Goal: Task Accomplishment & Management: Use online tool/utility

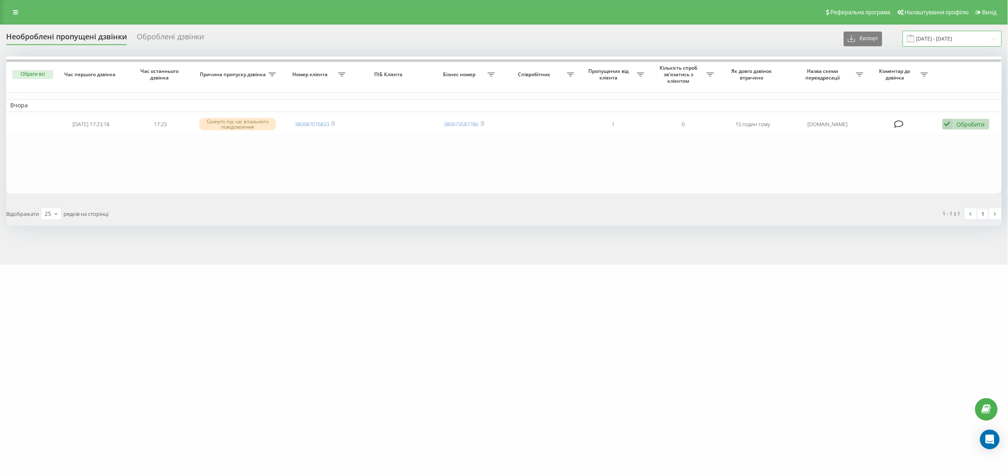
click at [939, 36] on input "22.09.2025 - 22.09.2025" at bounding box center [952, 39] width 99 height 16
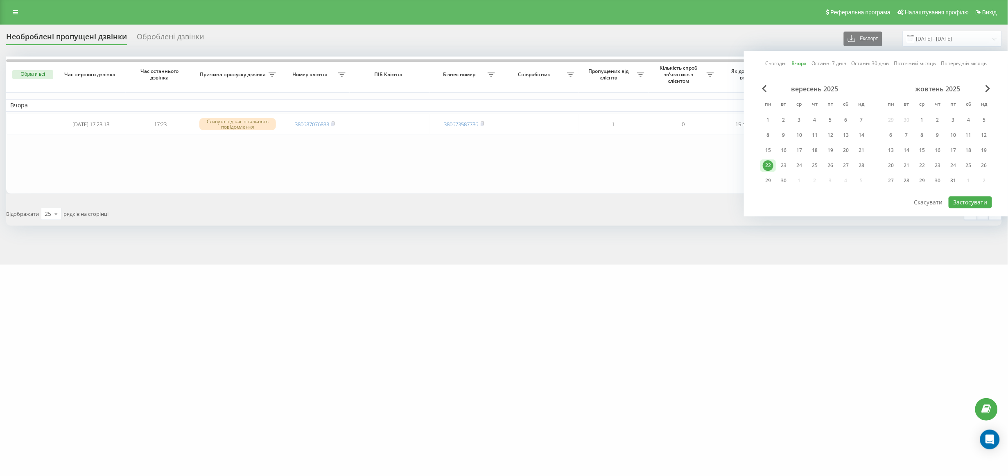
click at [768, 164] on div "22" at bounding box center [768, 165] width 11 height 11
click at [779, 162] on div "23" at bounding box center [783, 165] width 11 height 11
click at [972, 200] on button "Застосувати" at bounding box center [970, 202] width 43 height 12
type input "22.09.2025 - 23.09.2025"
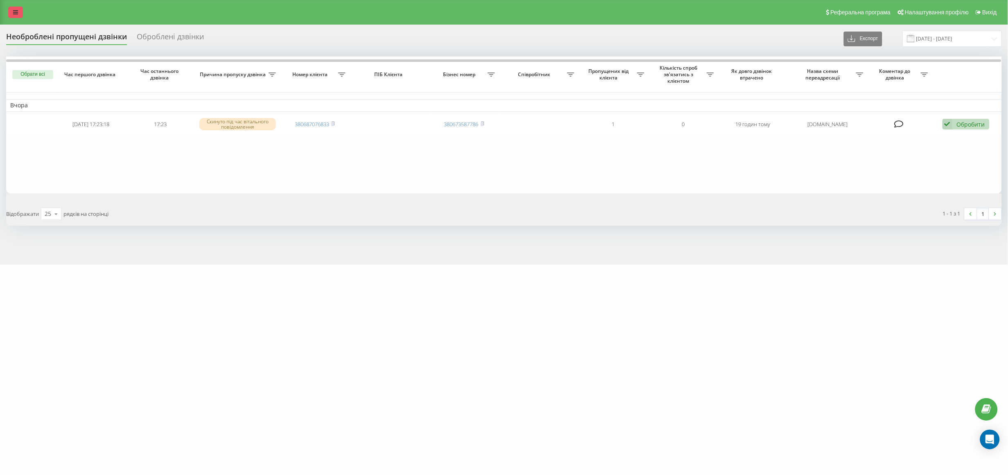
click at [18, 13] on icon at bounding box center [15, 12] width 5 height 6
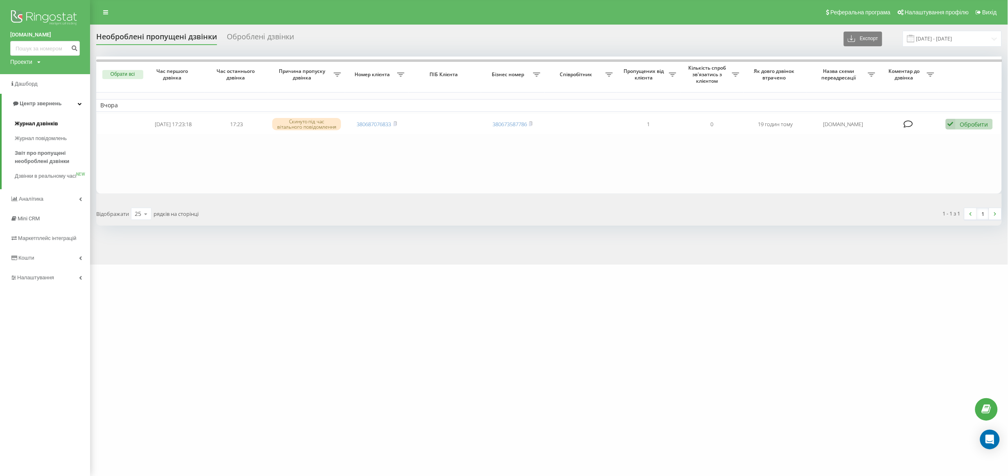
click at [34, 123] on span "Журнал дзвінків" at bounding box center [36, 124] width 43 height 8
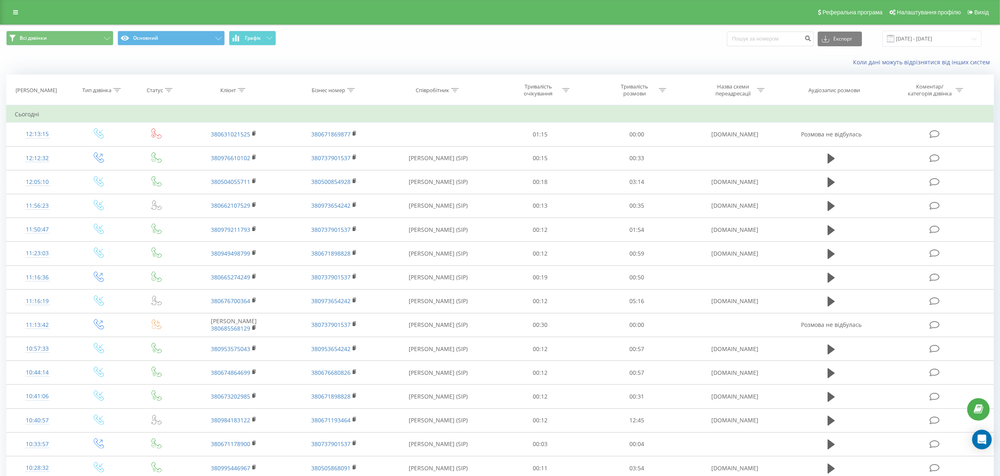
click at [453, 85] on th "Співробітник" at bounding box center [438, 90] width 108 height 30
click at [453, 88] on icon at bounding box center [454, 90] width 7 height 4
click at [462, 149] on input "text" at bounding box center [438, 149] width 72 height 14
type input "задорожна"
click at [452, 170] on span "OK" at bounding box center [455, 164] width 23 height 13
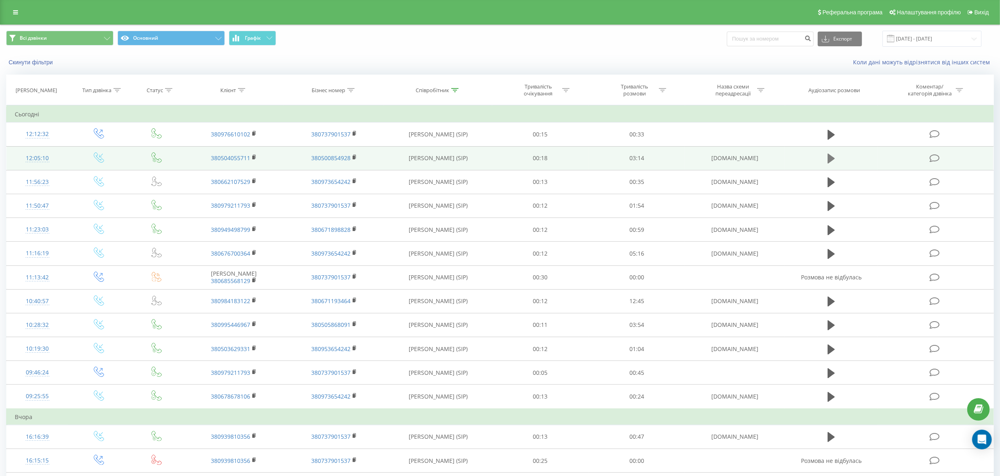
click at [832, 159] on icon at bounding box center [830, 159] width 7 height 10
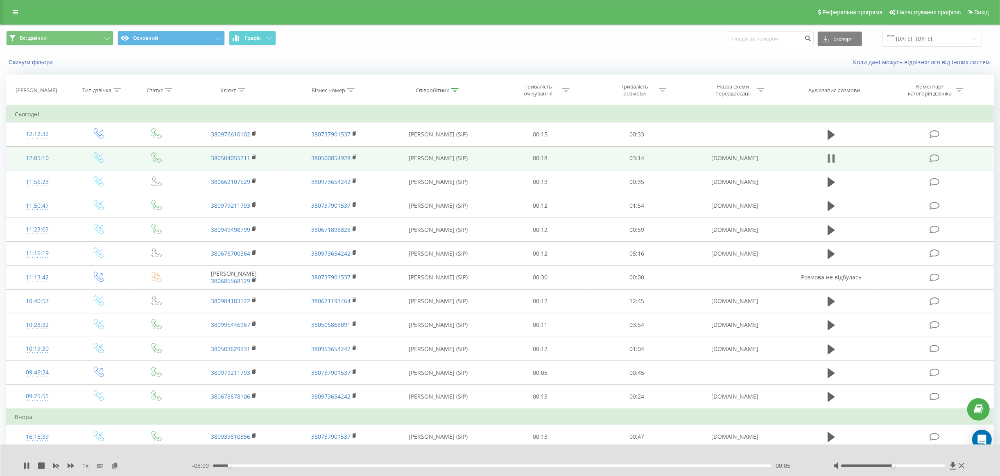
click at [831, 155] on icon at bounding box center [830, 158] width 7 height 11
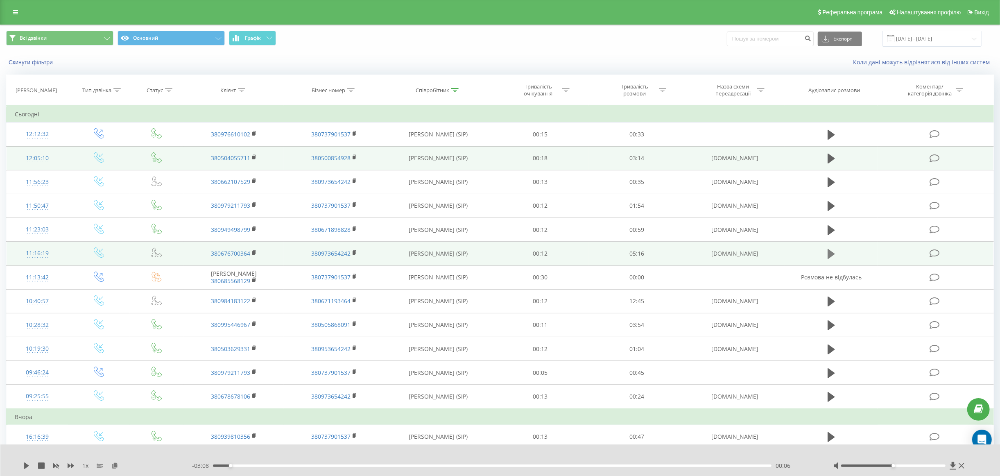
click at [831, 256] on icon at bounding box center [830, 254] width 7 height 10
click at [254, 254] on rect at bounding box center [253, 253] width 2 height 4
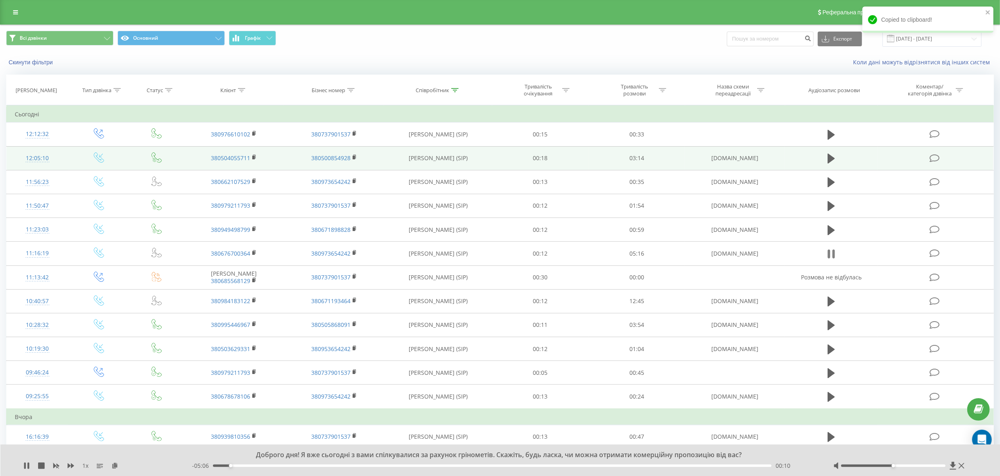
click at [829, 253] on icon at bounding box center [829, 253] width 2 height 9
